Goal: Entertainment & Leisure: Consume media (video, audio)

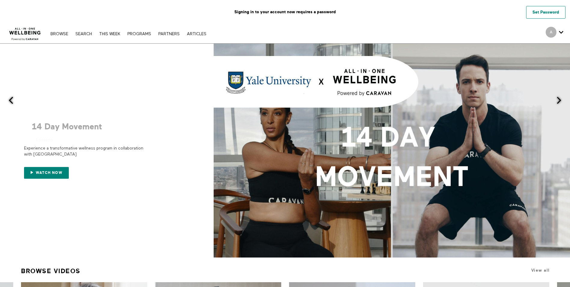
click at [548, 8] on link "Set Password" at bounding box center [545, 12] width 39 height 13
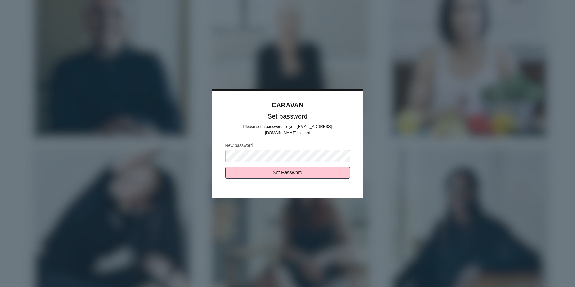
click at [205, 151] on body "CARAVAN Set password Please set a password for your anaisa@torranceccu.org acco…" at bounding box center [287, 143] width 575 height 287
click at [191, 151] on body "CARAVAN Set password Please set a password for your anaisa@torranceccu.org acco…" at bounding box center [287, 143] width 575 height 287
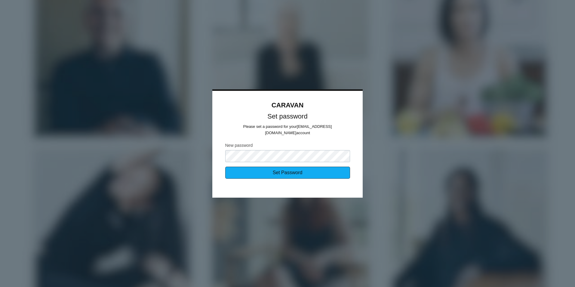
click at [332, 167] on input "Set Password" at bounding box center [287, 173] width 125 height 12
type input "Sending..."
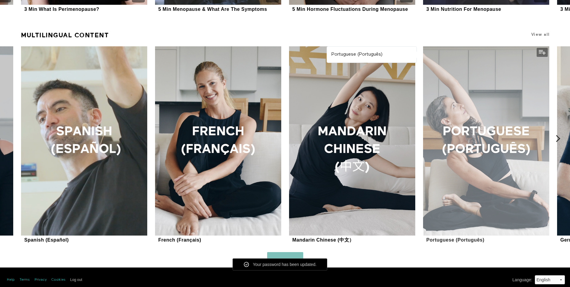
scroll to position [615, 0]
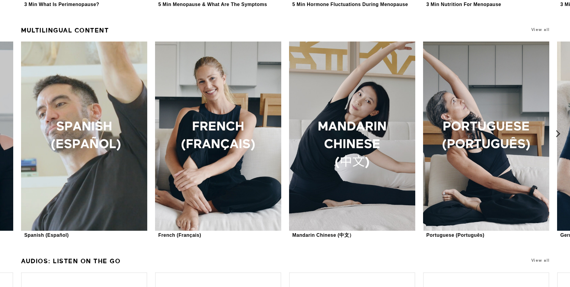
click at [562, 137] on icon at bounding box center [559, 134] width 8 height 8
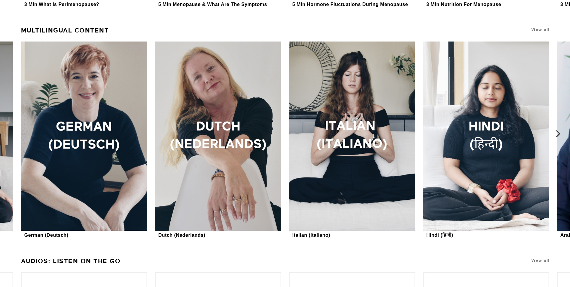
click at [559, 136] on icon at bounding box center [559, 134] width 8 height 8
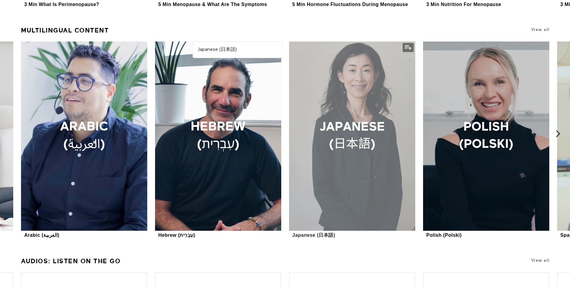
click at [365, 142] on div at bounding box center [352, 135] width 126 height 189
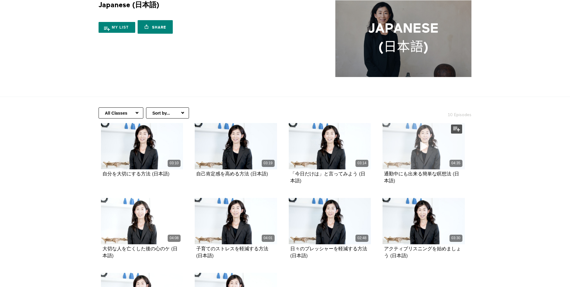
scroll to position [30, 0]
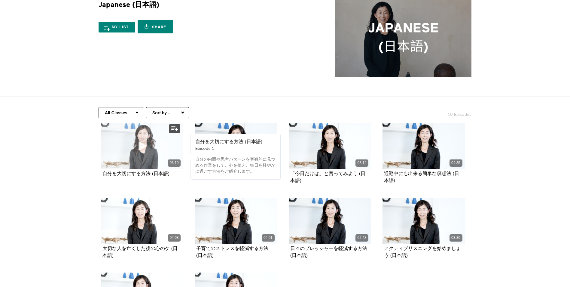
click at [142, 154] on span at bounding box center [142, 146] width 18 height 18
